Goal: Task Accomplishment & Management: Use online tool/utility

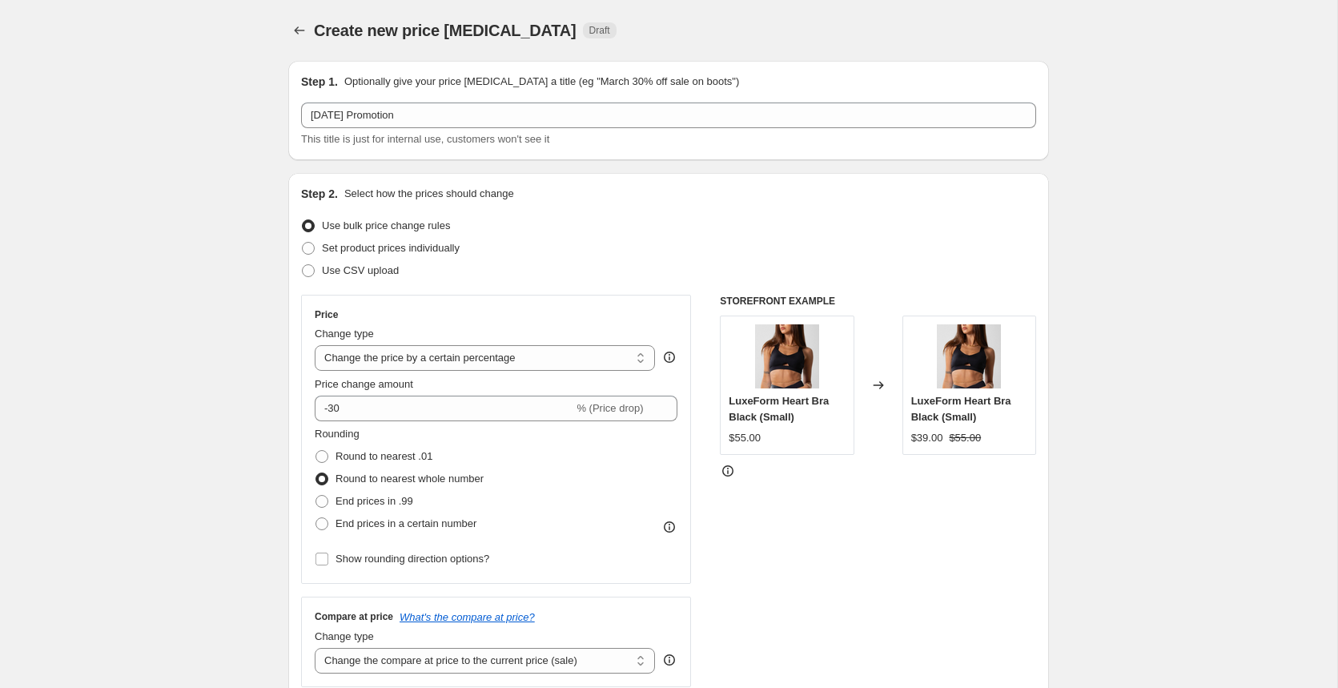
select select "percentage"
select select "collection"
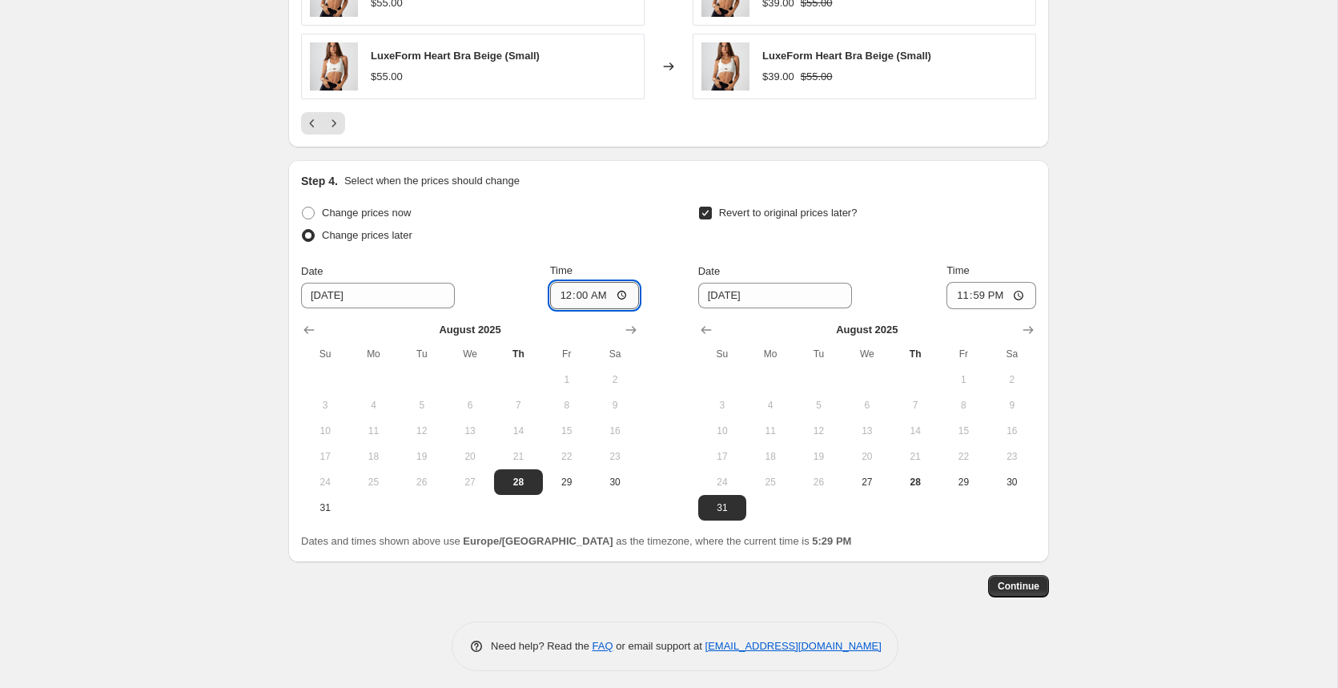
click at [574, 284] on input "00:00" at bounding box center [595, 295] width 90 height 27
click at [564, 287] on input "00:00" at bounding box center [595, 295] width 90 height 27
click at [594, 292] on input "05:30" at bounding box center [595, 295] width 90 height 27
click at [597, 285] on input "05:30" at bounding box center [595, 295] width 90 height 27
type input "17:30"
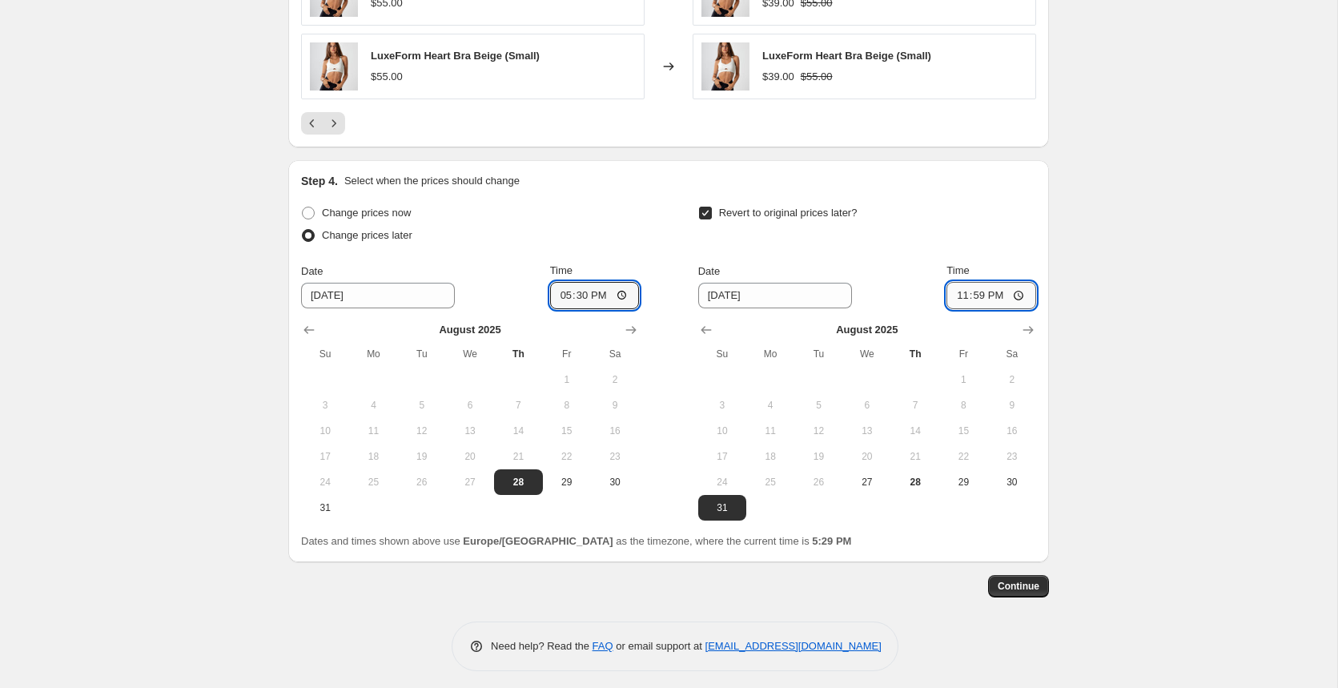
click at [982, 291] on input "23:59" at bounding box center [992, 295] width 90 height 27
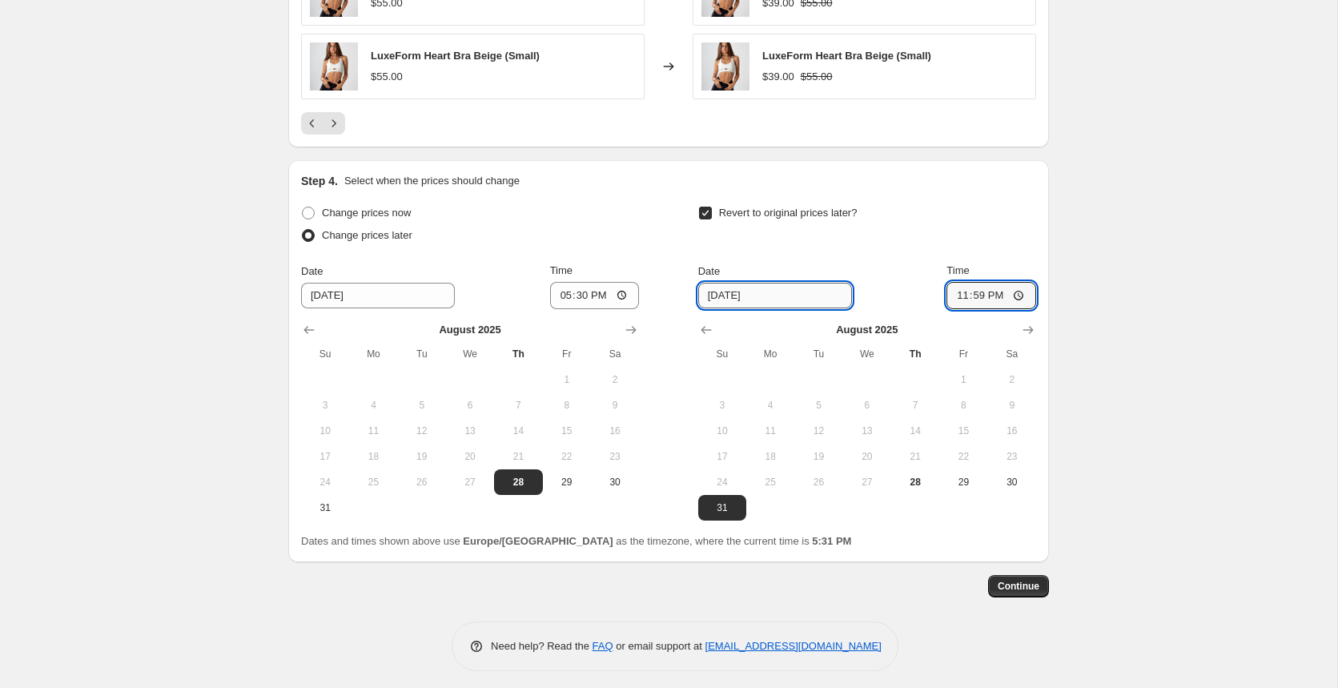
click at [773, 291] on input "[DATE]" at bounding box center [775, 296] width 154 height 26
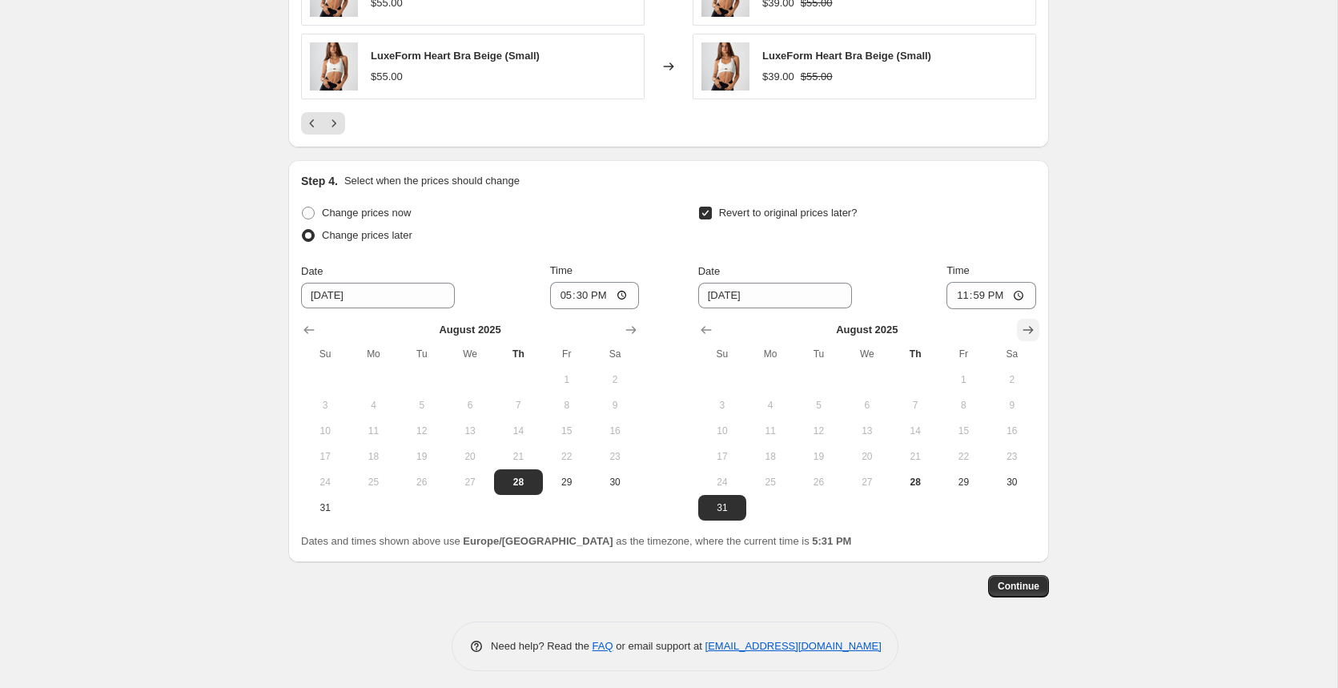
click at [1024, 325] on icon "Show next month, September 2025" at bounding box center [1028, 330] width 16 height 16
click at [773, 367] on button "1" at bounding box center [770, 380] width 48 height 26
type input "[DATE]"
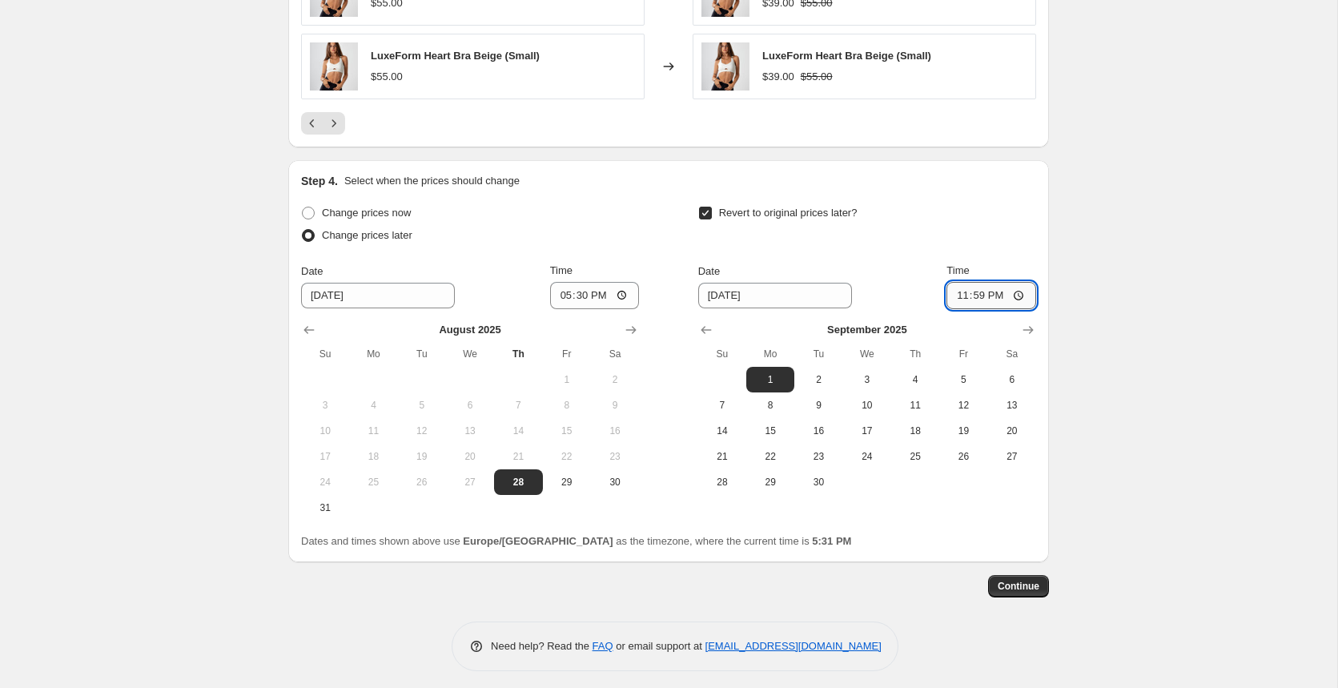
click at [959, 285] on input "23:59" at bounding box center [992, 295] width 90 height 27
click at [992, 288] on input "17:59" at bounding box center [992, 295] width 90 height 27
type input "05:59"
click at [586, 283] on input "17:30" at bounding box center [595, 295] width 90 height 27
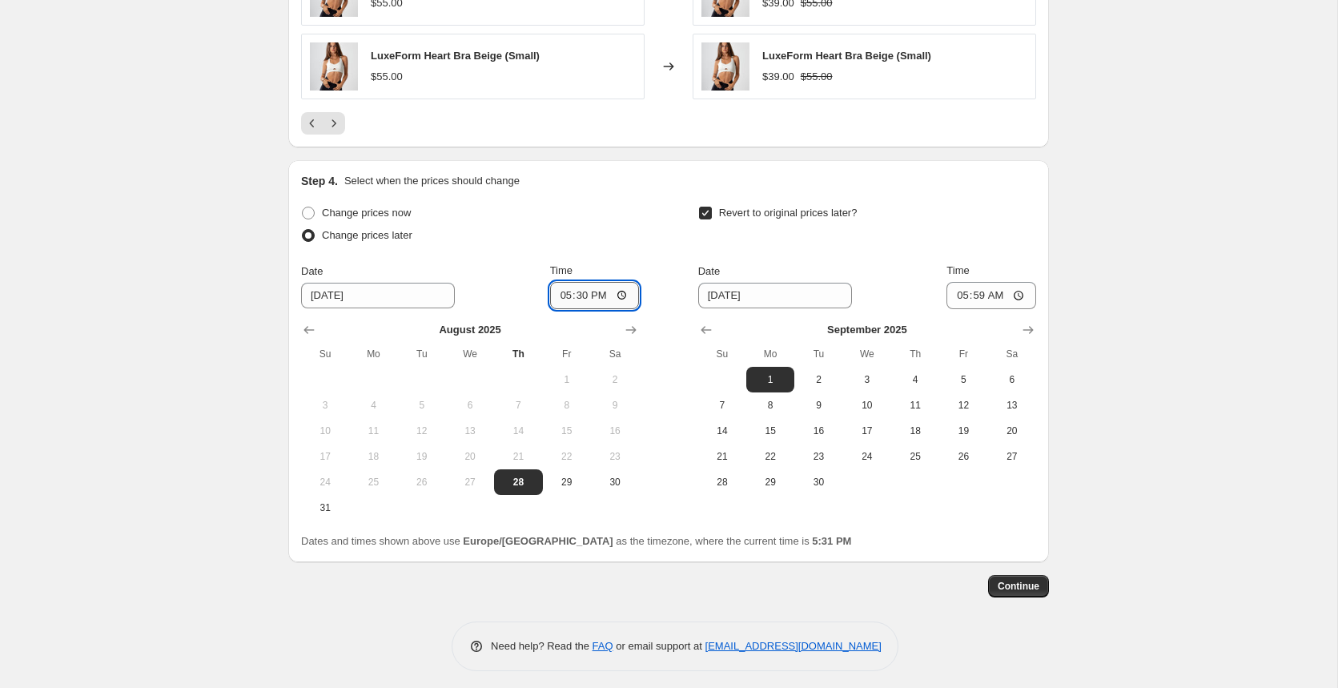
click at [581, 288] on input "17:30" at bounding box center [595, 295] width 90 height 27
type input "17:35"
click at [1020, 580] on span "Continue" at bounding box center [1019, 586] width 42 height 13
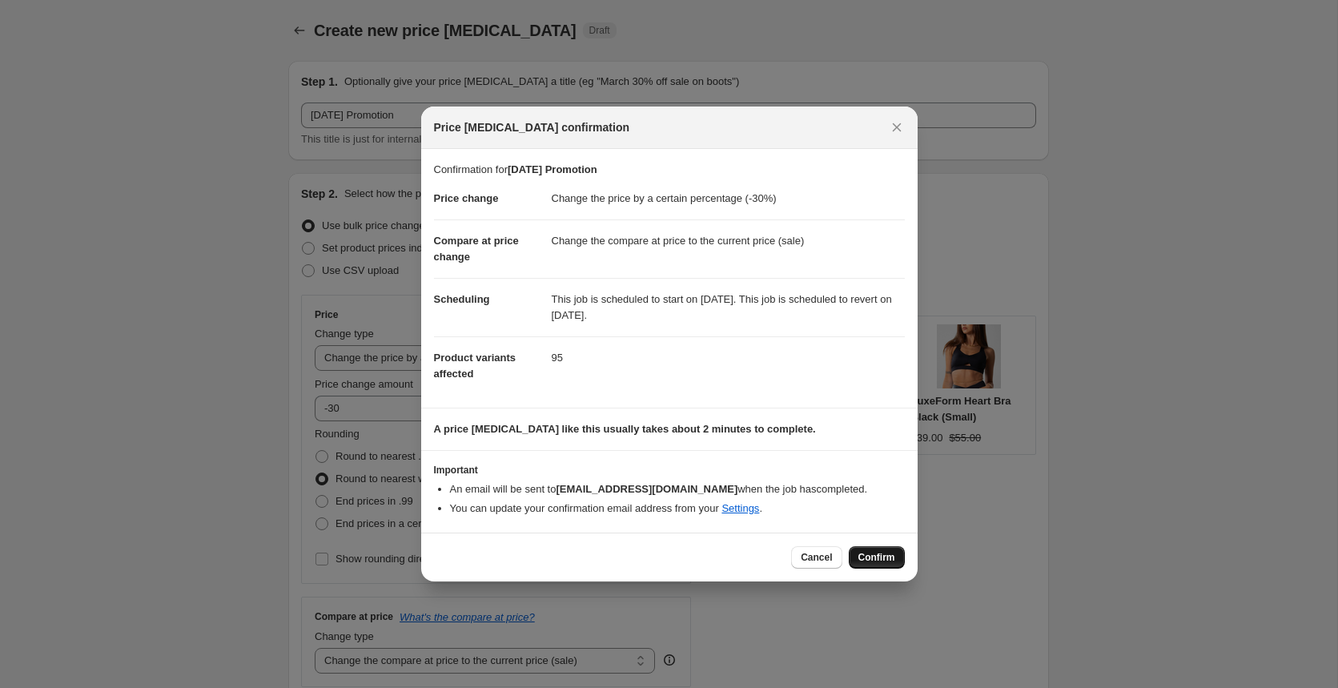
click at [871, 558] on span "Confirm" at bounding box center [877, 557] width 37 height 13
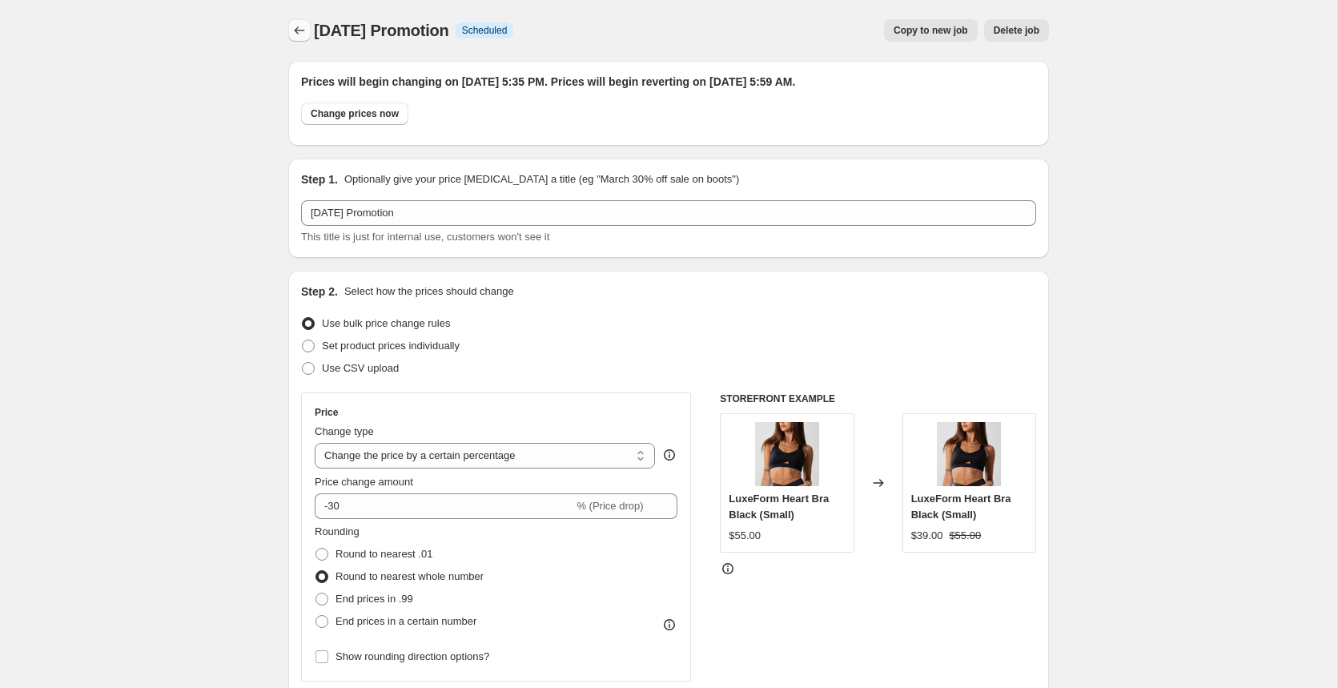
click at [298, 35] on icon "Price change jobs" at bounding box center [300, 30] width 16 height 16
